Goal: Transaction & Acquisition: Purchase product/service

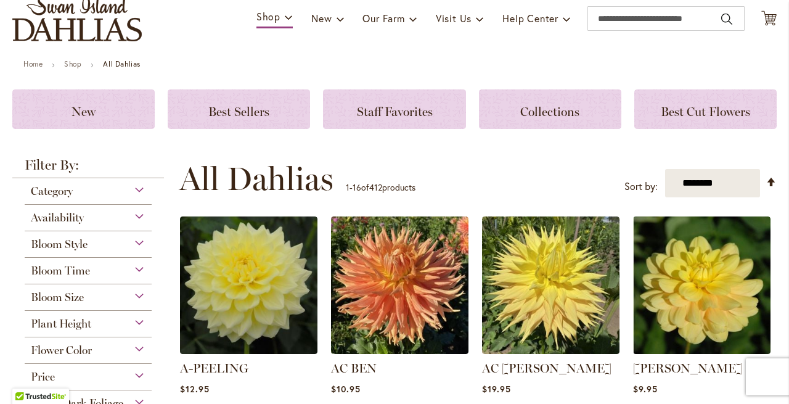
scroll to position [90, 0]
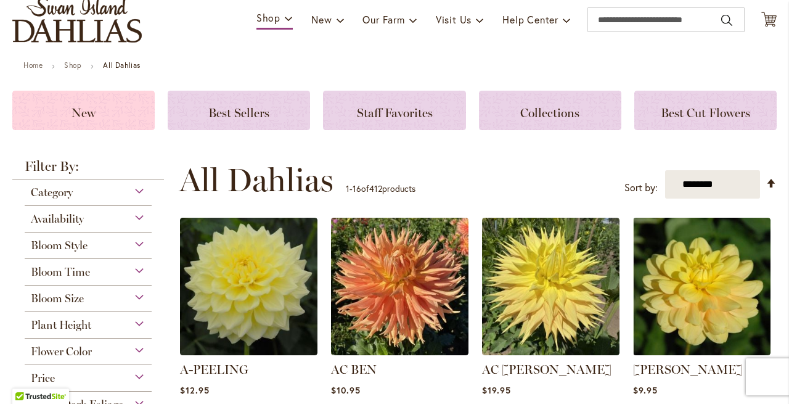
click at [110, 101] on div "New" at bounding box center [83, 110] width 142 height 39
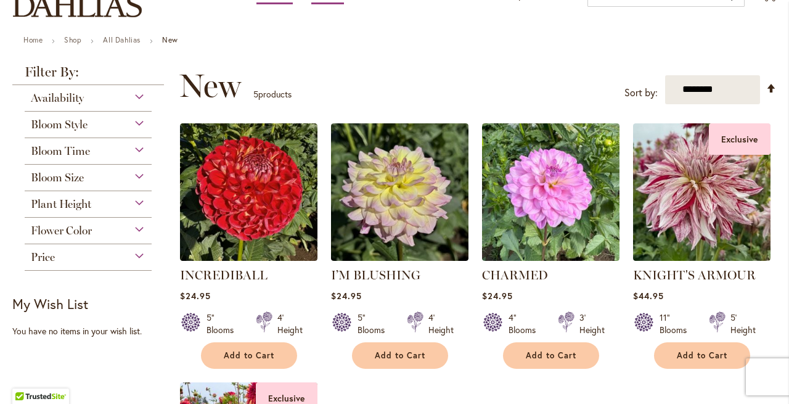
scroll to position [95, 0]
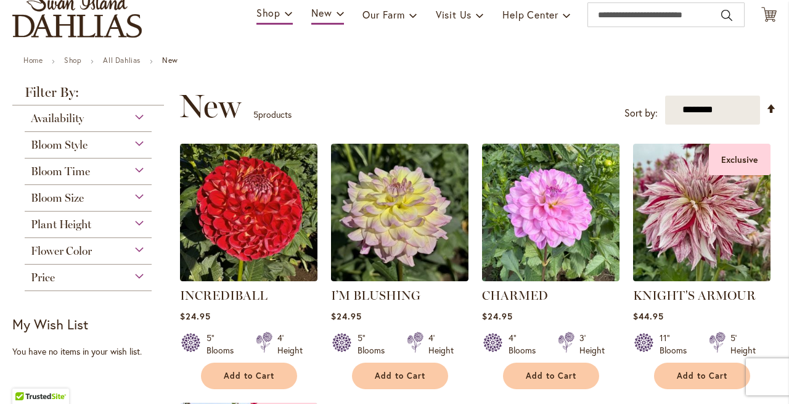
click at [138, 194] on div "Bloom Size" at bounding box center [88, 195] width 127 height 20
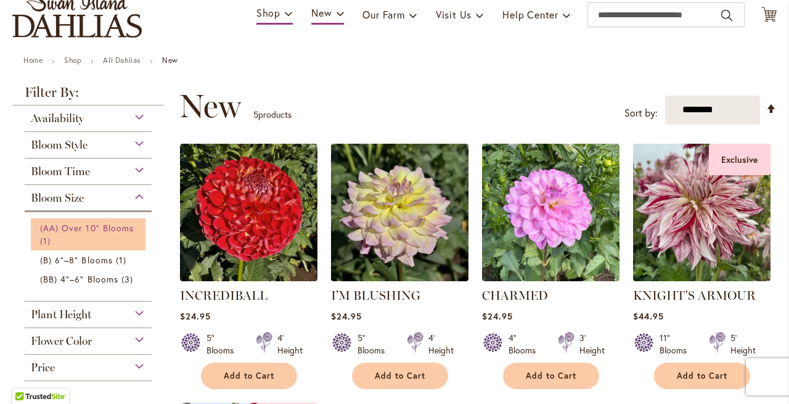
click at [99, 226] on span "(AA) Over 10" Blooms" at bounding box center [87, 228] width 94 height 12
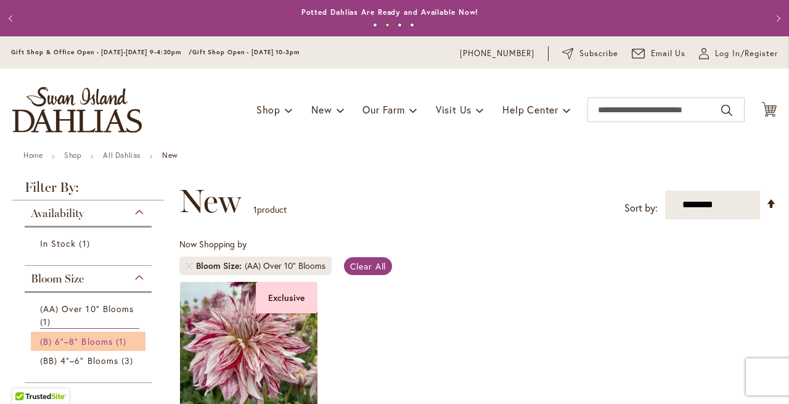
click at [100, 337] on span "(B) 6"–8" Blooms" at bounding box center [76, 341] width 73 height 12
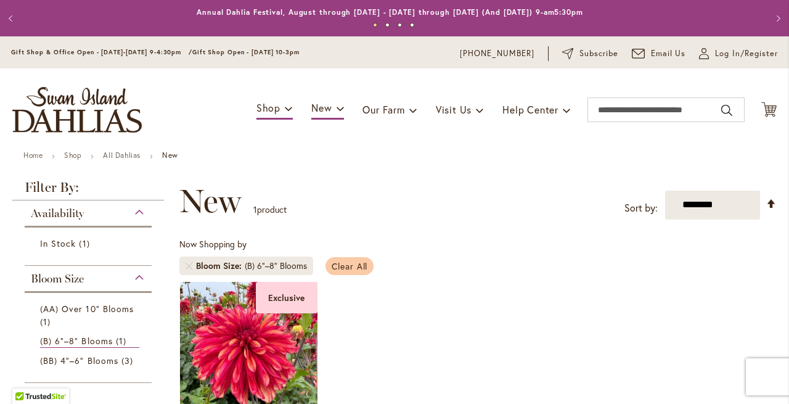
click at [345, 267] on span "Clear All" at bounding box center [350, 266] width 36 height 12
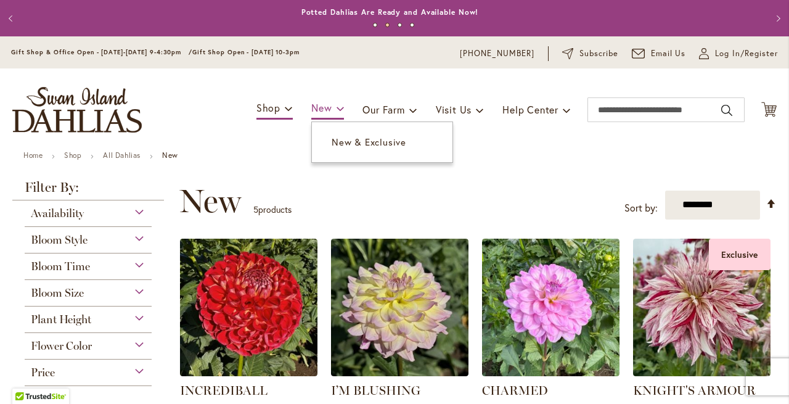
click at [337, 113] on span at bounding box center [341, 108] width 8 height 20
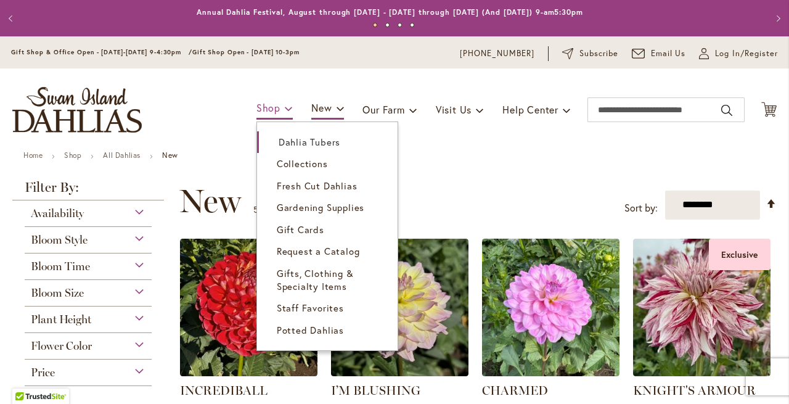
click at [268, 108] on link "Shop" at bounding box center [274, 109] width 36 height 22
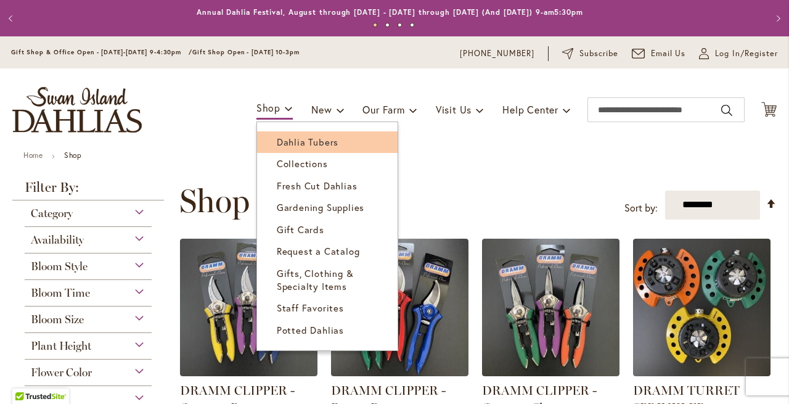
click at [277, 141] on span "Dahlia Tubers" at bounding box center [308, 142] width 62 height 12
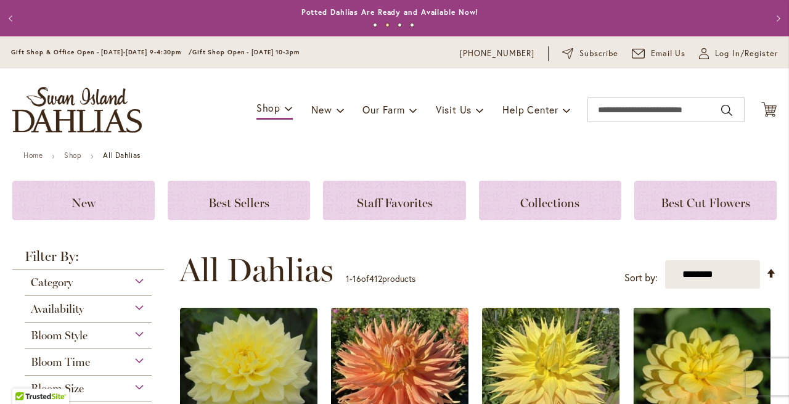
click at [136, 334] on div "Bloom Style" at bounding box center [88, 332] width 127 height 20
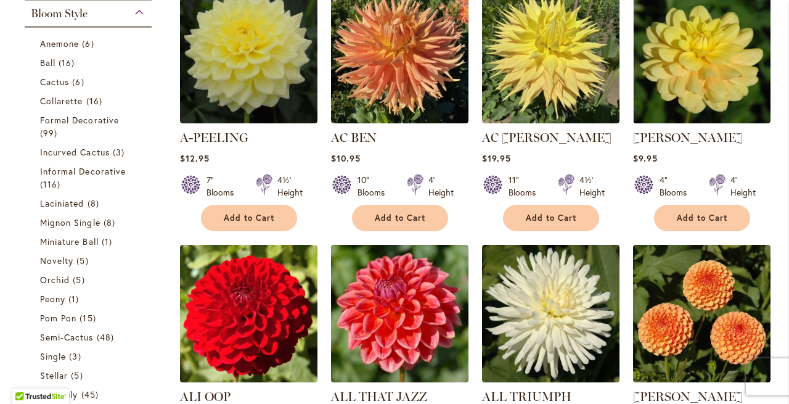
click at [140, 13] on div "Bloom Style" at bounding box center [88, 11] width 127 height 20
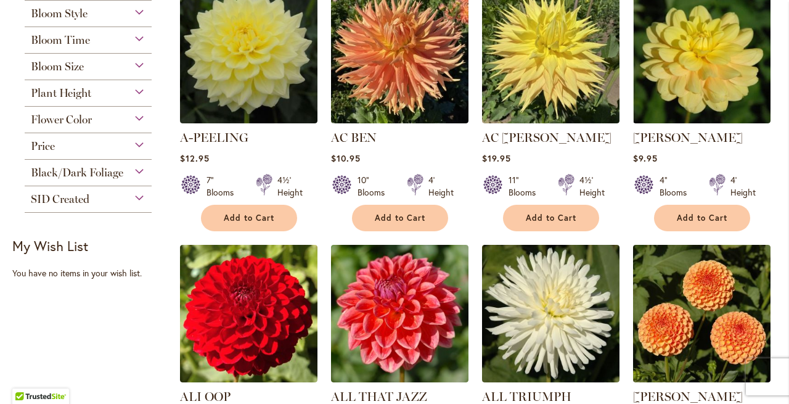
click at [140, 13] on div "Bloom Style" at bounding box center [88, 11] width 127 height 20
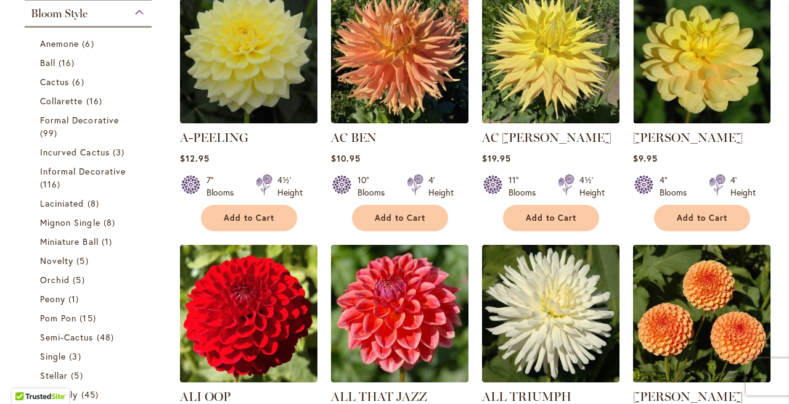
click at [140, 13] on div "Bloom Style" at bounding box center [88, 11] width 127 height 20
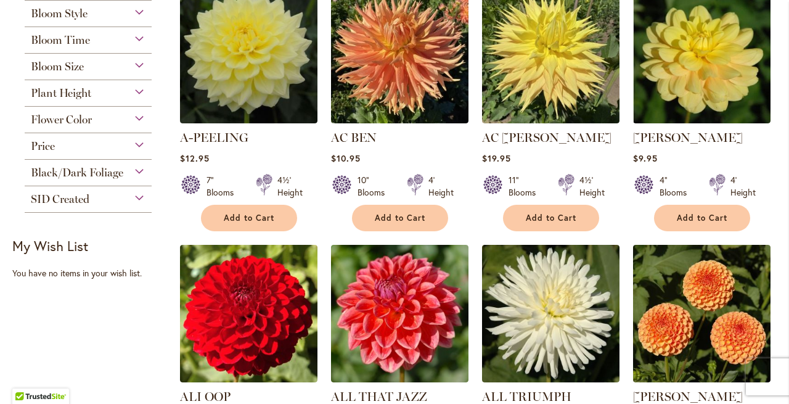
click at [136, 63] on div "Bloom Size" at bounding box center [88, 64] width 127 height 20
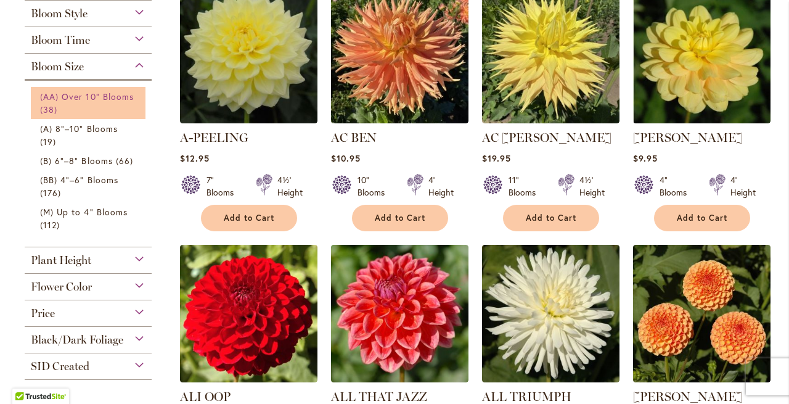
click at [101, 96] on span "(AA) Over 10" Blooms" at bounding box center [87, 97] width 94 height 12
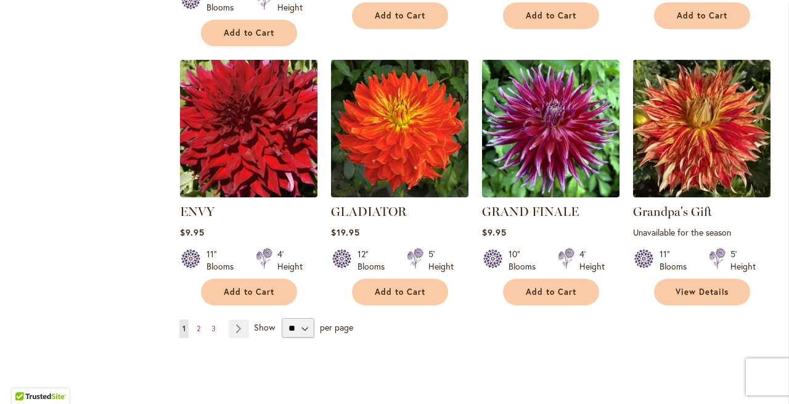
scroll to position [1019, 0]
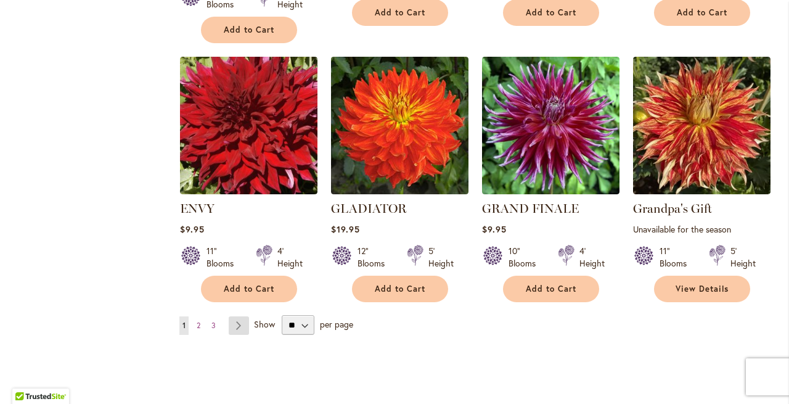
click at [239, 324] on link "Page Next" at bounding box center [239, 325] width 20 height 18
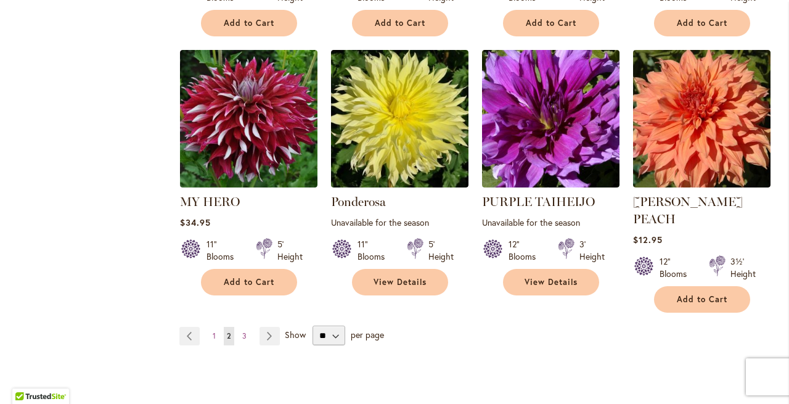
scroll to position [1010, 0]
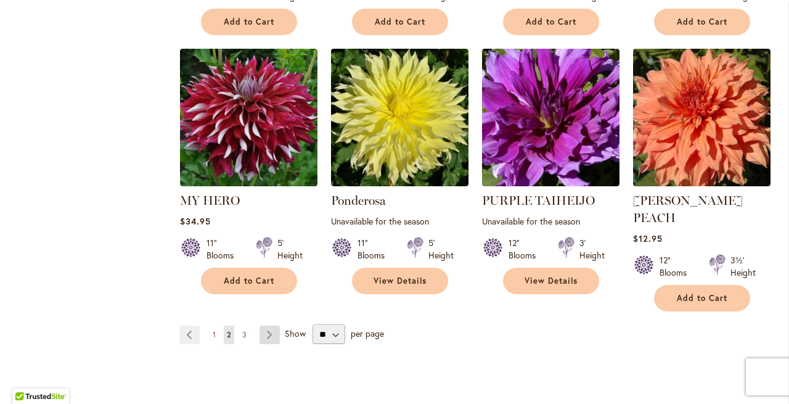
click at [266, 325] on link "Page Next" at bounding box center [269, 334] width 20 height 18
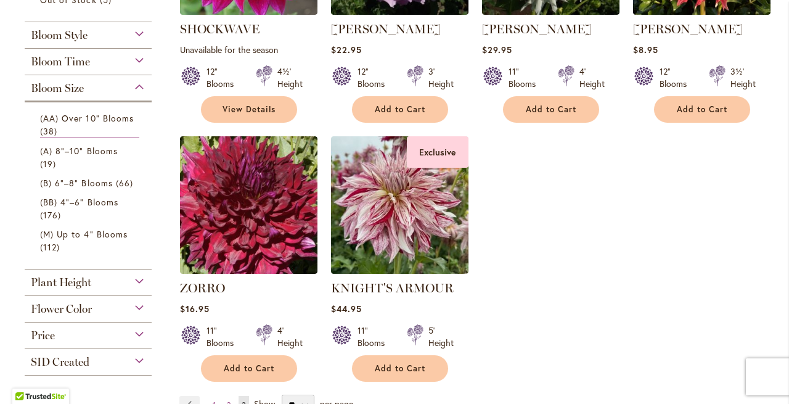
scroll to position [475, 0]
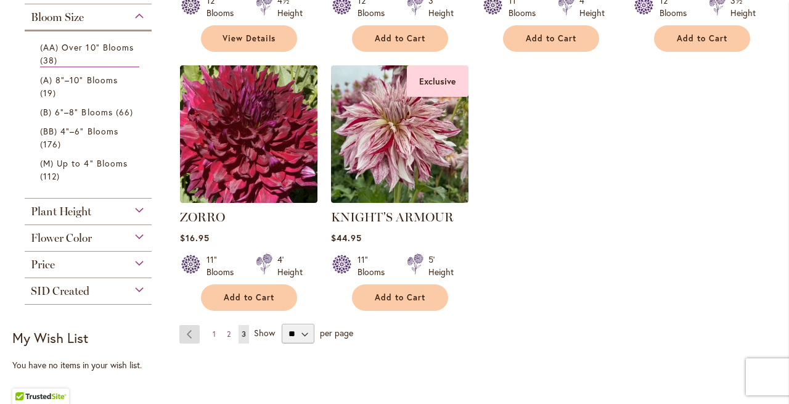
click at [186, 330] on link "Page Previous" at bounding box center [189, 334] width 20 height 18
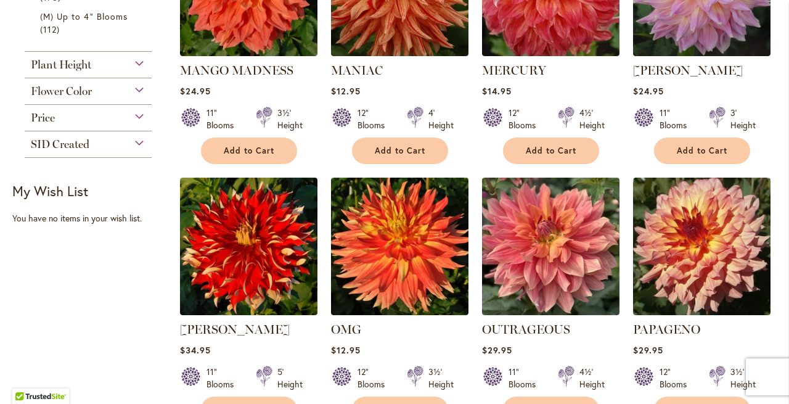
scroll to position [624, 0]
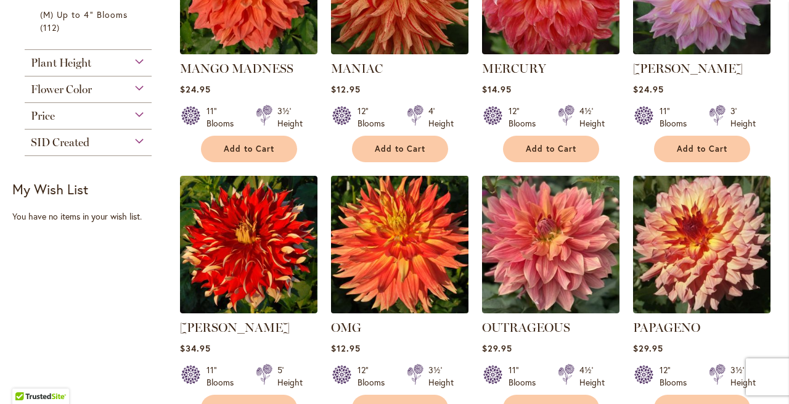
click at [433, 239] on img at bounding box center [399, 244] width 144 height 144
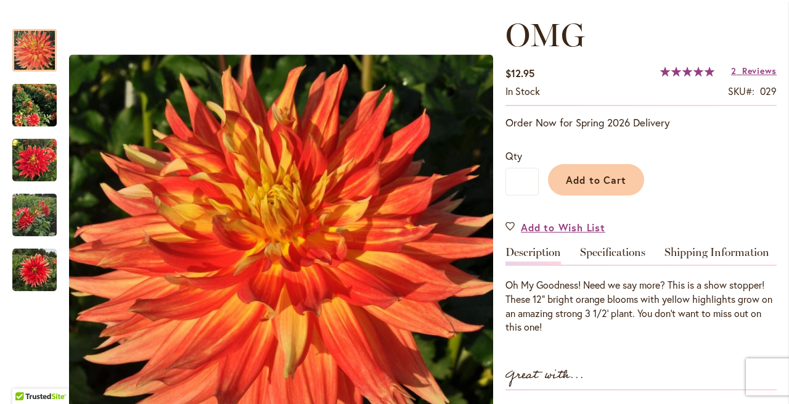
scroll to position [163, 0]
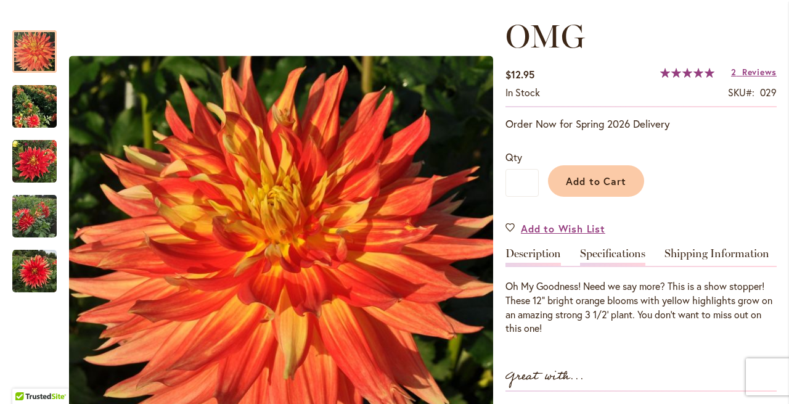
click at [613, 250] on link "Specifications" at bounding box center [612, 257] width 65 height 18
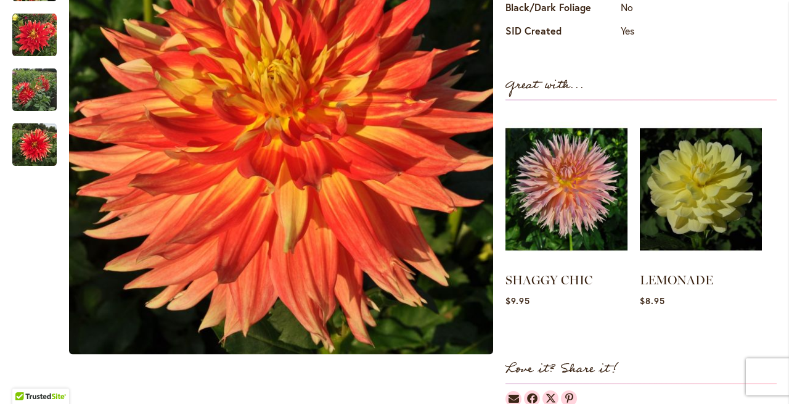
scroll to position [643, 0]
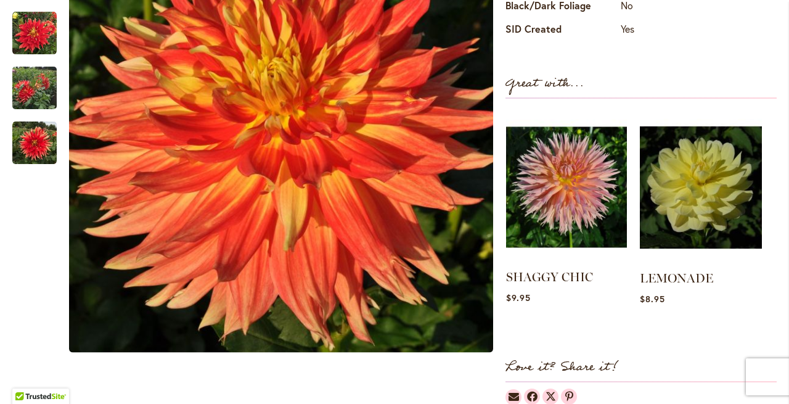
click at [572, 178] on img at bounding box center [566, 187] width 121 height 151
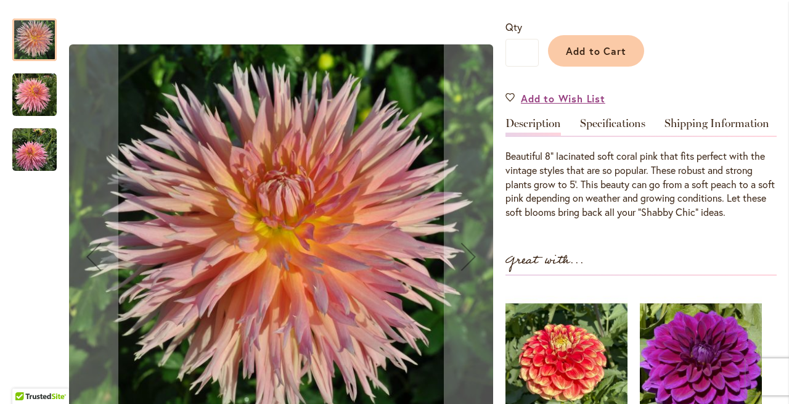
scroll to position [300, 0]
